Goal: Complete application form: Complete application form

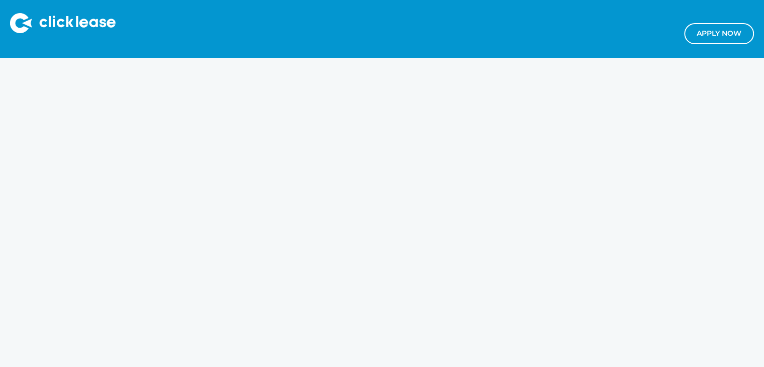
click at [718, 35] on link "Apply NOw" at bounding box center [719, 33] width 70 height 21
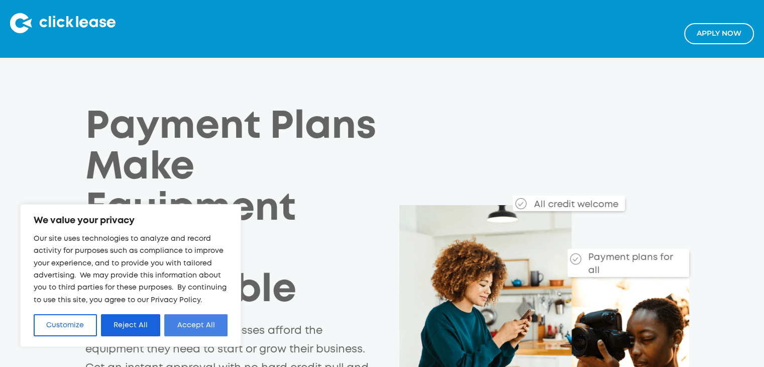
click at [197, 327] on button "Accept All" at bounding box center [195, 325] width 63 height 22
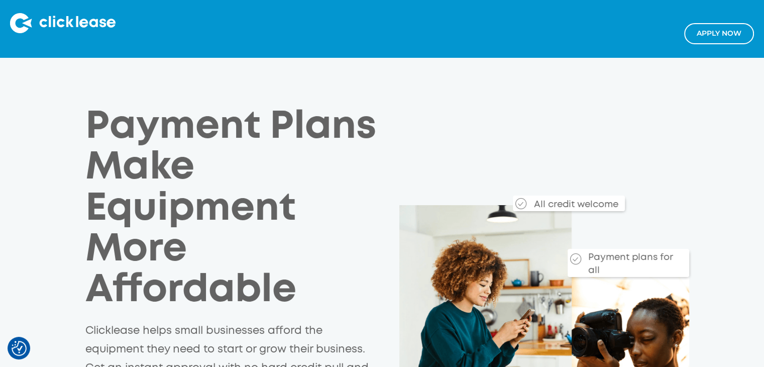
click at [481, 111] on div "Payment Plans Make Equipment More Affordable Clicklease helps small businesses …" at bounding box center [382, 348] width 622 height 482
click at [724, 35] on link "Apply NOw" at bounding box center [719, 33] width 70 height 21
